Goal: Information Seeking & Learning: Learn about a topic

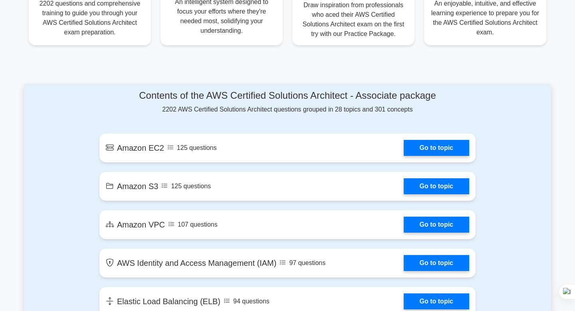
scroll to position [377, 0]
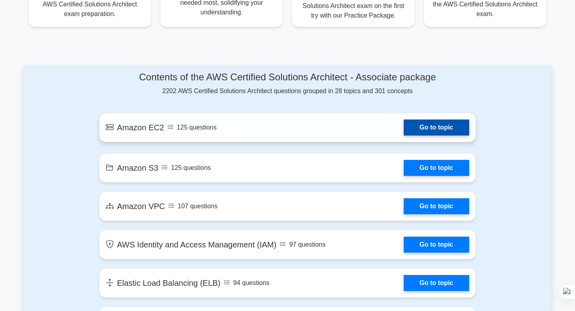
click at [404, 133] on link "Go to topic" at bounding box center [436, 127] width 65 height 16
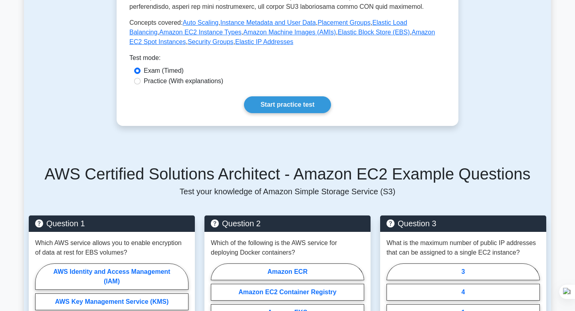
scroll to position [336, 0]
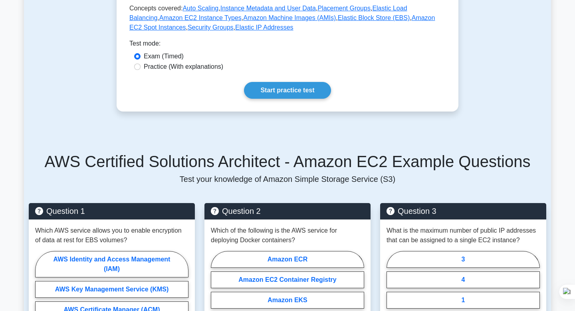
click at [198, 67] on label "Practice (With explanations)" at bounding box center [183, 67] width 79 height 10
click at [140, 67] on input "Practice (With explanations)" at bounding box center [137, 66] width 6 height 6
radio input "true"
click at [251, 88] on link "Start practice test" at bounding box center [287, 90] width 87 height 17
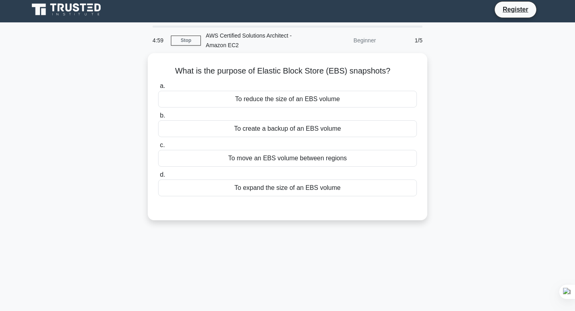
scroll to position [7, 0]
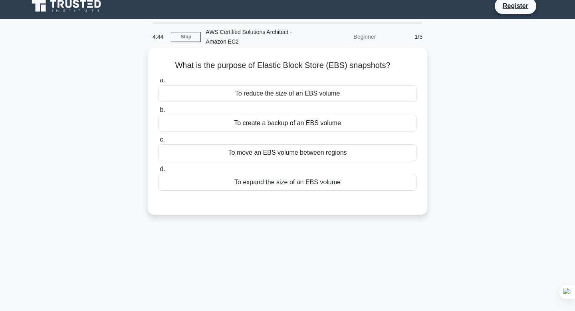
click at [269, 123] on div "To create a backup of an EBS volume" at bounding box center [287, 123] width 259 height 17
click at [158, 113] on input "b. To create a backup of an EBS volume" at bounding box center [158, 109] width 0 height 5
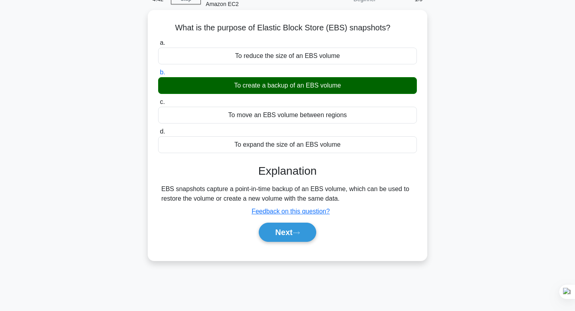
scroll to position [48, 0]
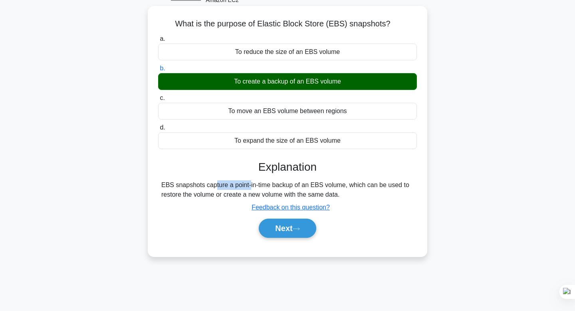
drag, startPoint x: 162, startPoint y: 184, endPoint x: 202, endPoint y: 182, distance: 40.7
type textarea "EBS snapshots"
click at [202, 182] on div "EBS snapshots capture a point-in-time backup of an EBS volume, which can be use…" at bounding box center [287, 189] width 252 height 19
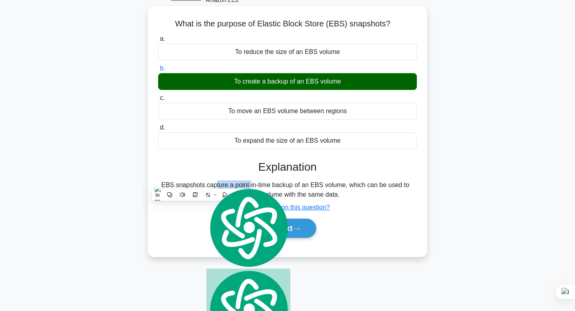
copy div "EBS snapshots"
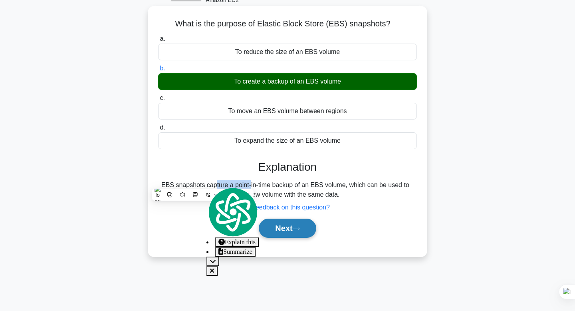
click at [291, 231] on button "Next" at bounding box center [287, 227] width 57 height 19
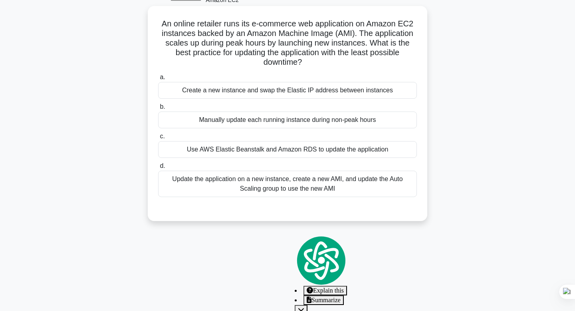
click at [288, 178] on div "Update the application on a new instance, create a new AMI, and update the Auto…" at bounding box center [287, 183] width 259 height 26
click at [158, 168] on input "d. Update the application on a new instance, create a new AMI, and update the A…" at bounding box center [158, 165] width 0 height 5
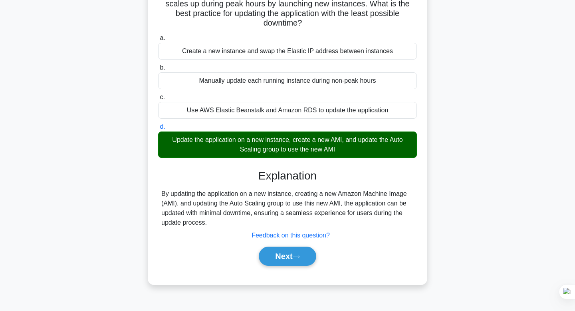
scroll to position [94, 0]
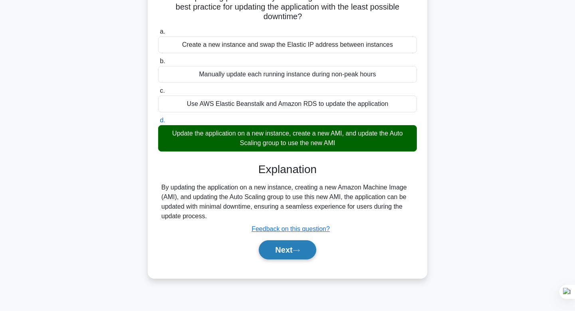
click at [288, 258] on button "Next" at bounding box center [287, 249] width 57 height 19
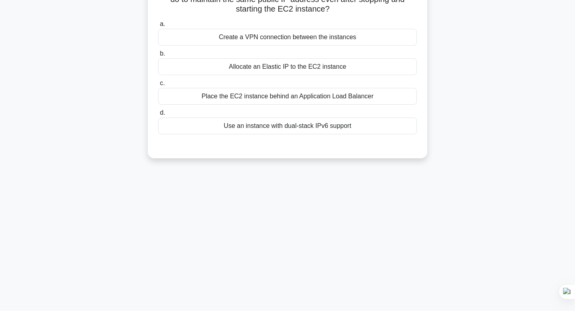
scroll to position [0, 0]
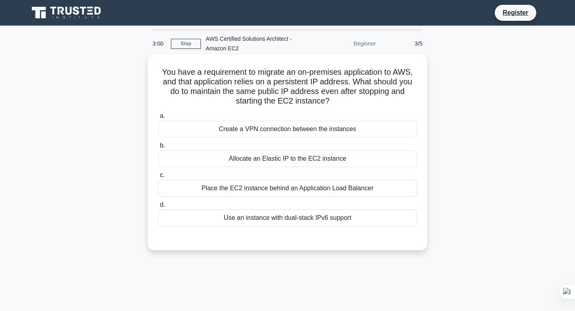
click at [339, 149] on label "b. Allocate an Elastic IP to the EC2 instance" at bounding box center [287, 153] width 259 height 26
click at [158, 148] on input "b. Allocate an Elastic IP to the EC2 instance" at bounding box center [158, 145] width 0 height 5
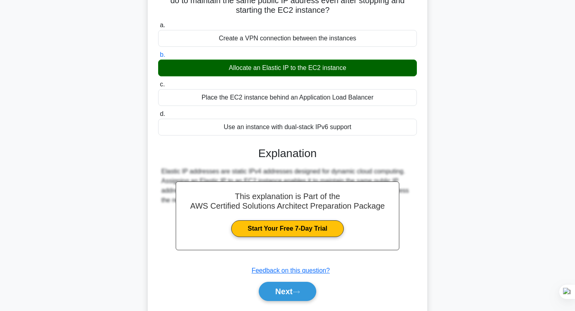
scroll to position [121, 0]
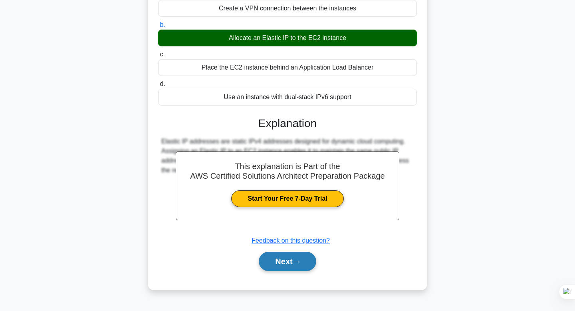
click at [297, 260] on icon at bounding box center [296, 261] width 7 height 4
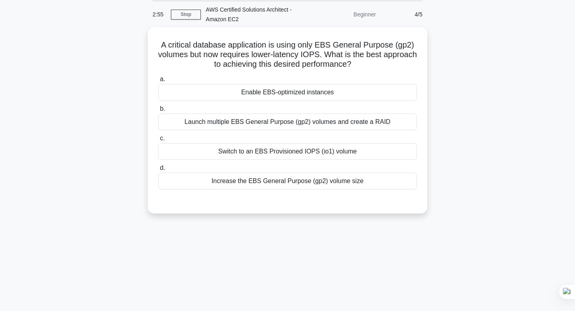
scroll to position [28, 0]
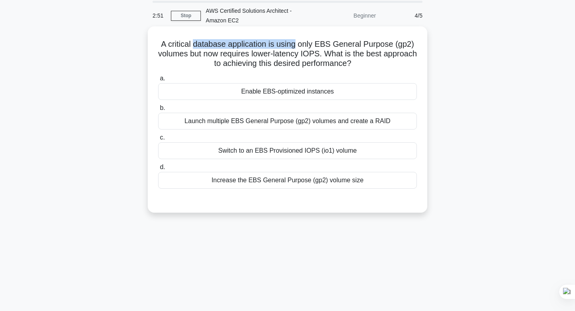
drag, startPoint x: 195, startPoint y: 42, endPoint x: 297, endPoint y: 41, distance: 102.6
click at [297, 41] on h5 "A critical database application is using only EBS General Purpose (gp2) volumes…" at bounding box center [287, 54] width 260 height 30
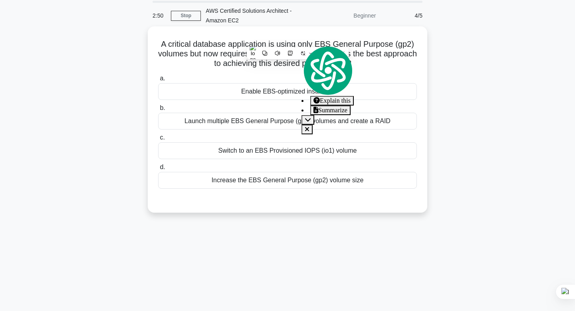
click at [351, 33] on div "A critical database application is using only EBS General Purpose (gp2) volumes…" at bounding box center [287, 120] width 273 height 180
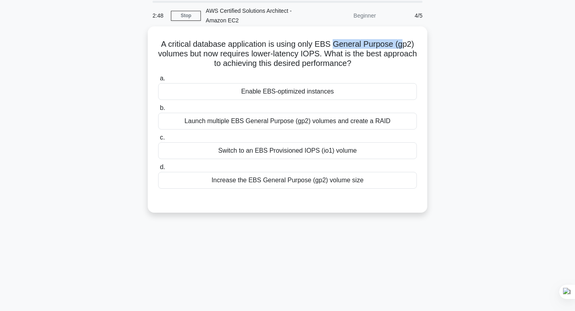
drag, startPoint x: 333, startPoint y: 41, endPoint x: 399, endPoint y: 47, distance: 66.1
click at [399, 47] on h5 "A critical database application is using only EBS General Purpose (gp2) volumes…" at bounding box center [287, 54] width 260 height 30
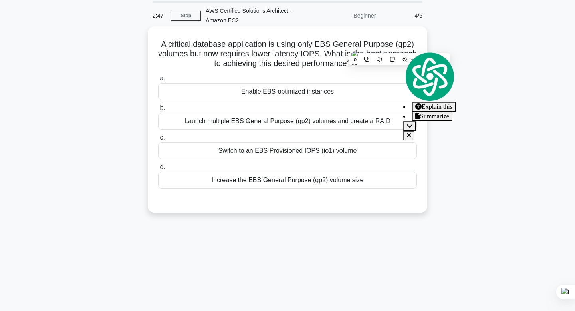
click at [247, 48] on h5 "A critical database application is using only EBS General Purpose (gp2) volumes…" at bounding box center [287, 54] width 260 height 30
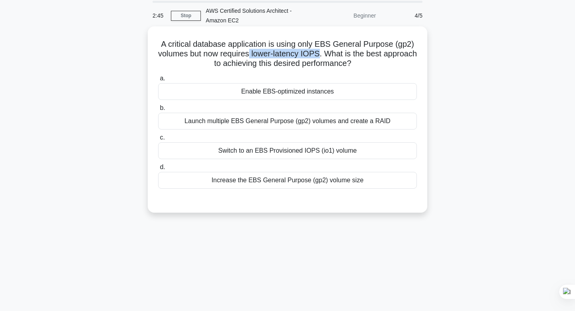
drag, startPoint x: 250, startPoint y: 51, endPoint x: 320, endPoint y: 58, distance: 70.1
click at [320, 58] on h5 "A critical database application is using only EBS General Purpose (gp2) volumes…" at bounding box center [287, 54] width 260 height 30
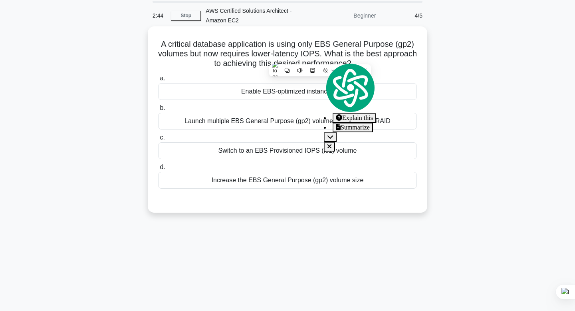
click at [379, 51] on h5 "A critical database application is using only EBS General Purpose (gp2) volumes…" at bounding box center [287, 54] width 260 height 30
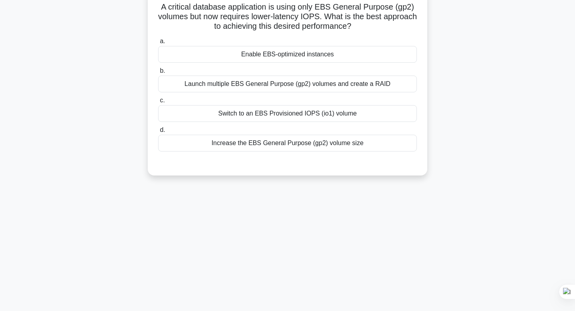
scroll to position [56, 0]
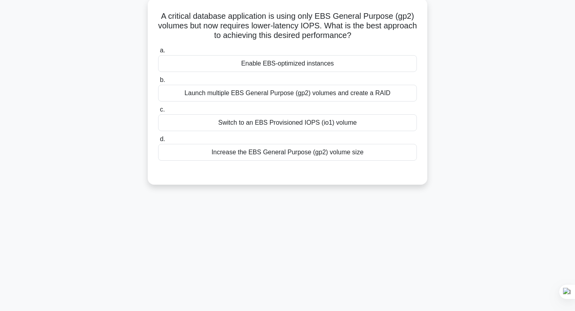
click at [265, 156] on div "Increase the EBS General Purpose (gp2) volume size" at bounding box center [287, 152] width 259 height 17
click at [158, 142] on input "d. Increase the EBS General Purpose (gp2) volume size" at bounding box center [158, 139] width 0 height 5
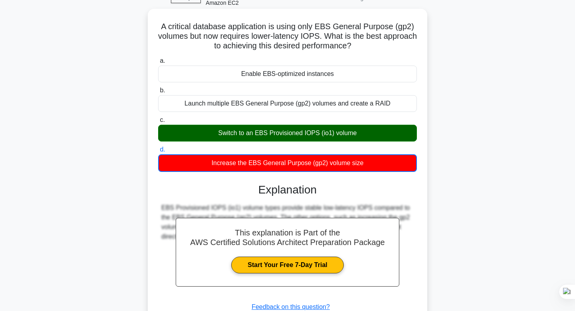
scroll to position [38, 0]
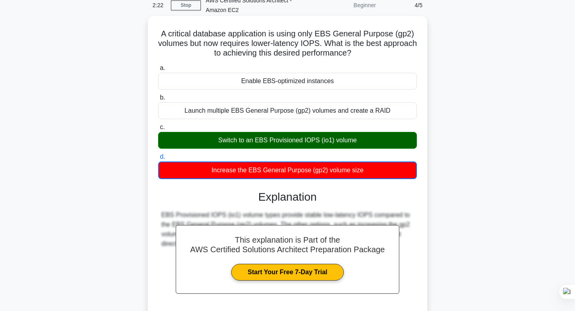
drag, startPoint x: 161, startPoint y: 32, endPoint x: 407, endPoint y: 54, distance: 246.9
click at [407, 55] on h5 "A critical database application is using only EBS General Purpose (gp2) volumes…" at bounding box center [287, 44] width 260 height 30
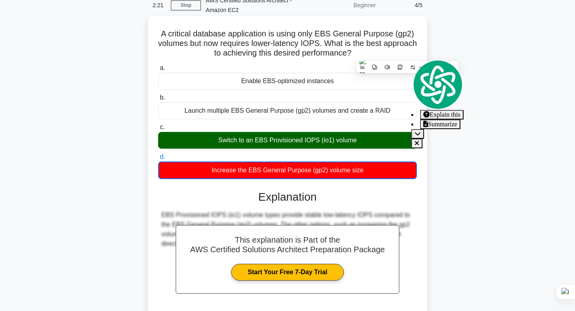
copy h5 "A critical database application is using only EBS General Purpose (gp2) volumes…"
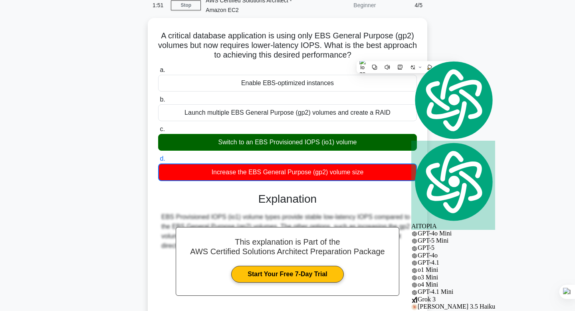
click at [464, 148] on div "A critical database application is using only EBS General Purpose (gp2) volumes…" at bounding box center [287, 196] width 527 height 356
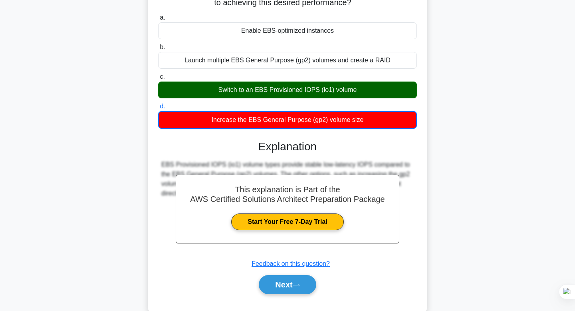
scroll to position [121, 0]
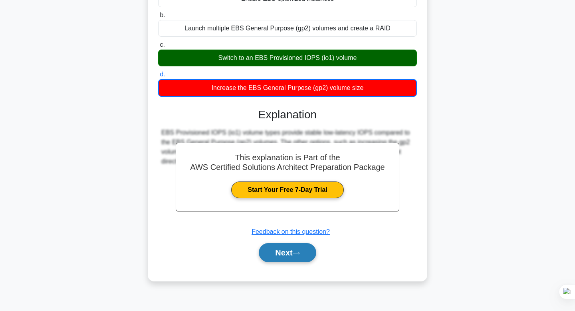
click at [270, 258] on button "Next" at bounding box center [287, 252] width 57 height 19
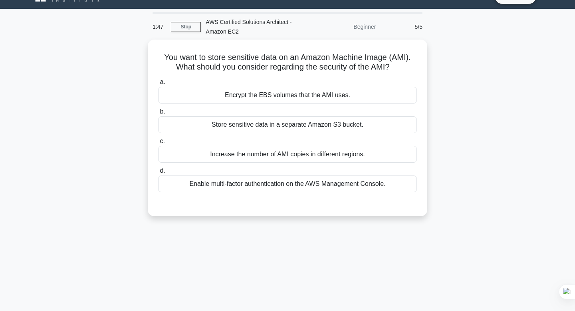
scroll to position [16, 0]
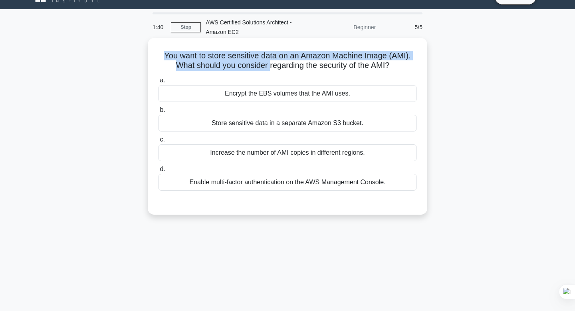
drag, startPoint x: 268, startPoint y: 64, endPoint x: 381, endPoint y: 46, distance: 113.9
click at [381, 46] on div "You want to store sensitive data on an Amazon Machine Image (AMI). What should …" at bounding box center [287, 126] width 273 height 170
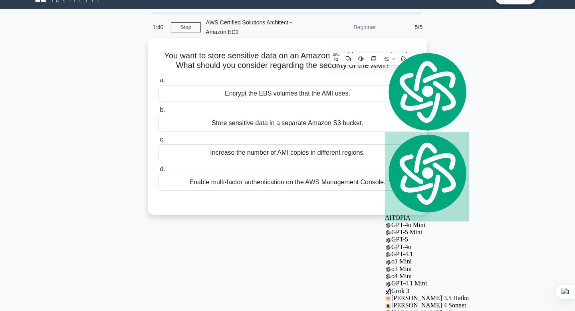
click at [312, 57] on h5 "You want to store sensitive data on an Amazon Machine Image (AMI). What should …" at bounding box center [287, 61] width 260 height 20
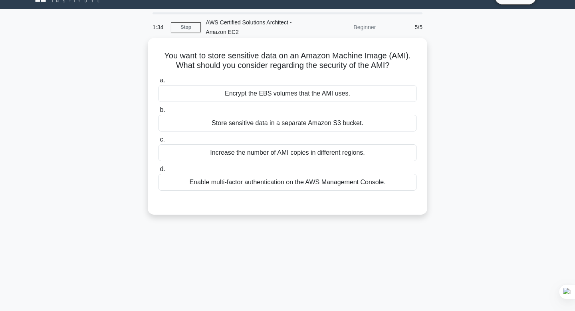
click at [243, 194] on div "a. Encrypt the EBS volumes that the AMI uses. b. Store sensitive data in a sepa…" at bounding box center [287, 139] width 260 height 131
click at [249, 186] on div "Enable multi-factor authentication on the AWS Management Console." at bounding box center [287, 182] width 259 height 17
click at [158, 172] on input "d. Enable multi-factor authentication on the AWS Management Console." at bounding box center [158, 168] width 0 height 5
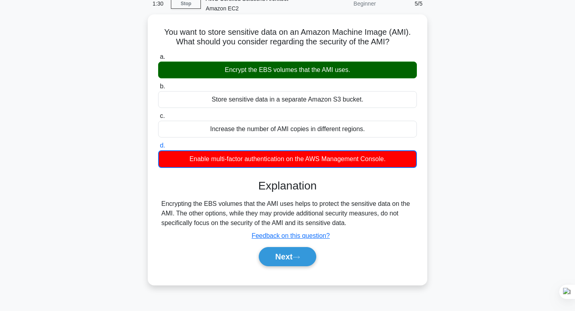
scroll to position [41, 0]
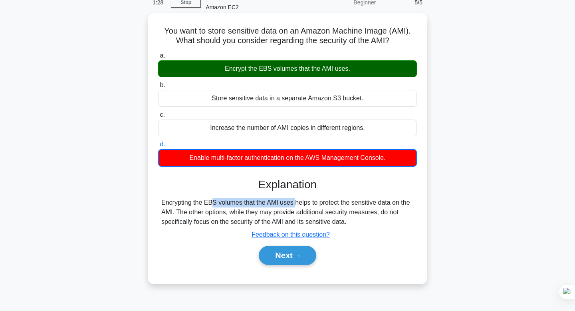
drag, startPoint x: 244, startPoint y: 202, endPoint x: 334, endPoint y: 193, distance: 90.7
click at [334, 193] on div "Explanation Encrypting the EBS volumes that the AMI uses helps to protect the s…" at bounding box center [287, 223] width 259 height 90
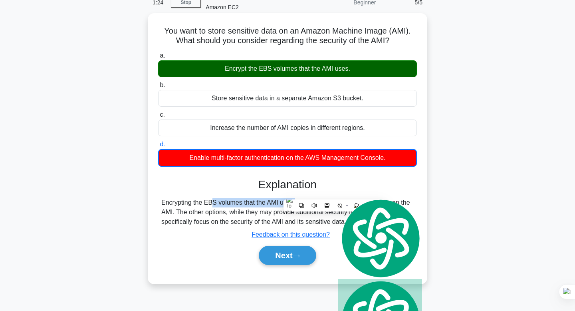
drag, startPoint x: 163, startPoint y: 29, endPoint x: 407, endPoint y: 38, distance: 243.7
click at [407, 39] on h5 "You want to store sensitive data on an Amazon Machine Image (AMI). What should …" at bounding box center [287, 36] width 260 height 20
copy h5 "You want to store sensitive data on an Amazon Machine Image (AMI). What should …"
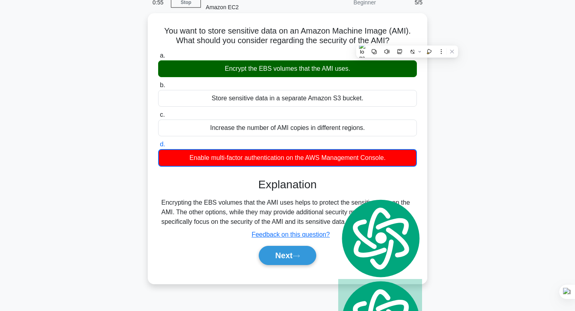
click at [235, 49] on div "You want to store sensitive data on an Amazon Machine Image (AMI). What should …" at bounding box center [287, 148] width 273 height 264
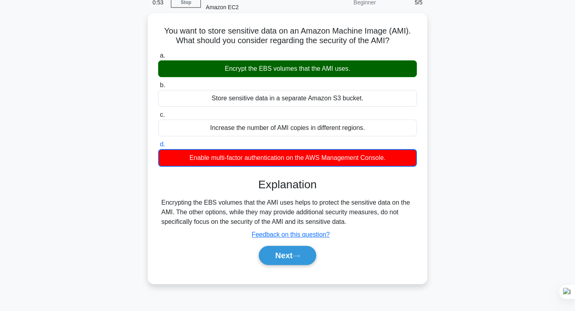
drag, startPoint x: 168, startPoint y: 28, endPoint x: 399, endPoint y: 158, distance: 265.6
click at [399, 159] on div "You want to store sensitive data on an Amazon Machine Image (AMI). What should …" at bounding box center [287, 148] width 273 height 264
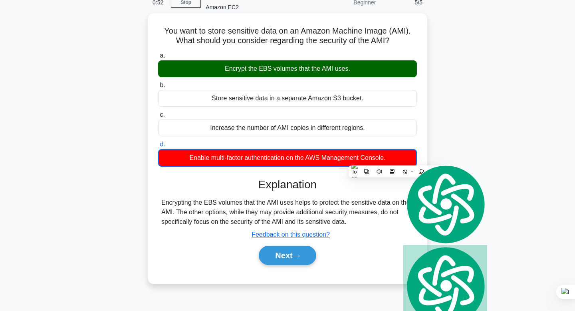
copy div "ou want to store sensitive data on an Amazon Machine Image (AMI). What should y…"
